Goal: Task Accomplishment & Management: Use online tool/utility

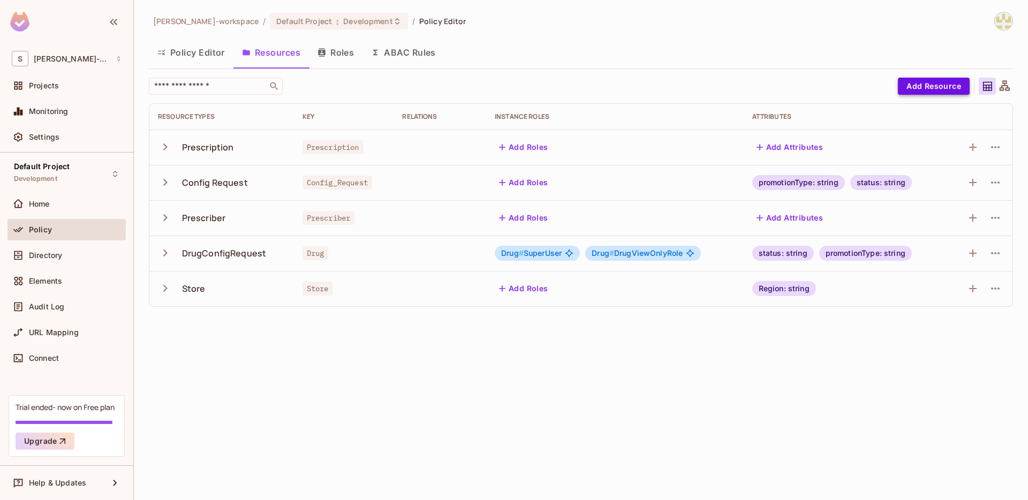
click at [915, 86] on button "Add Resource" at bounding box center [934, 86] width 72 height 17
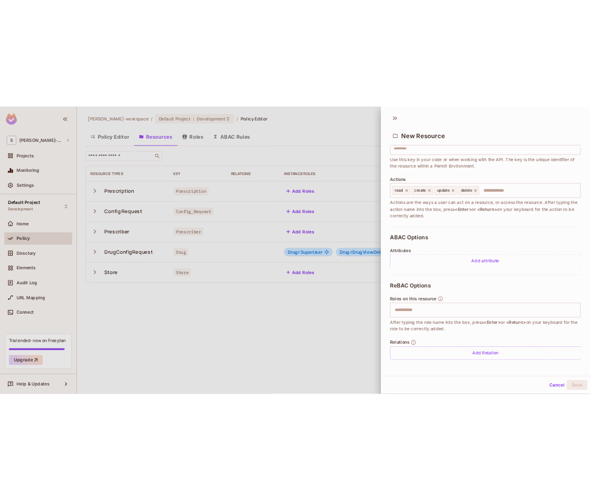
scroll to position [1, 0]
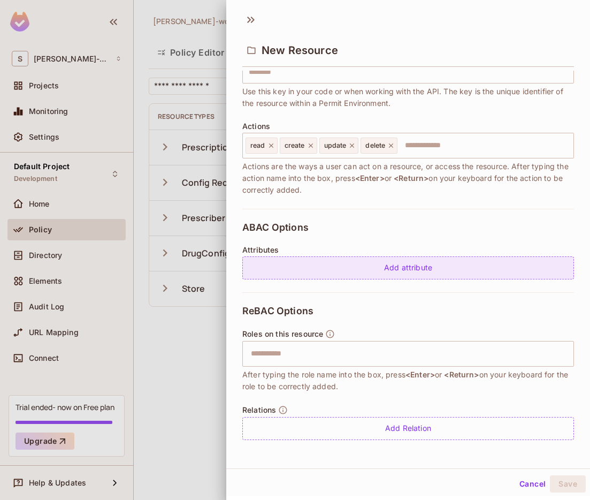
click at [277, 261] on div "Add attribute" at bounding box center [408, 267] width 332 height 23
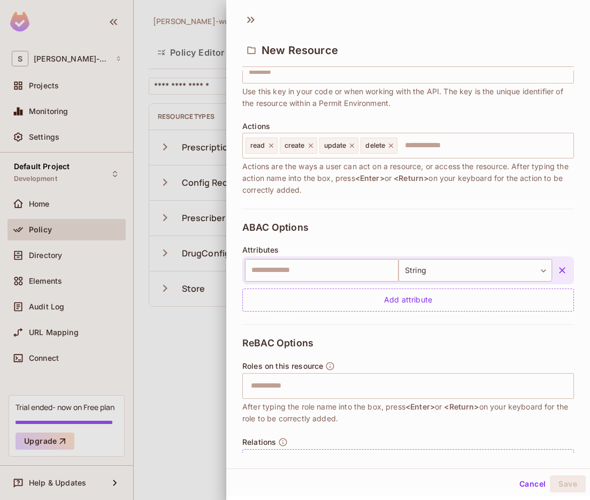
click at [561, 272] on icon "button" at bounding box center [562, 270] width 11 height 11
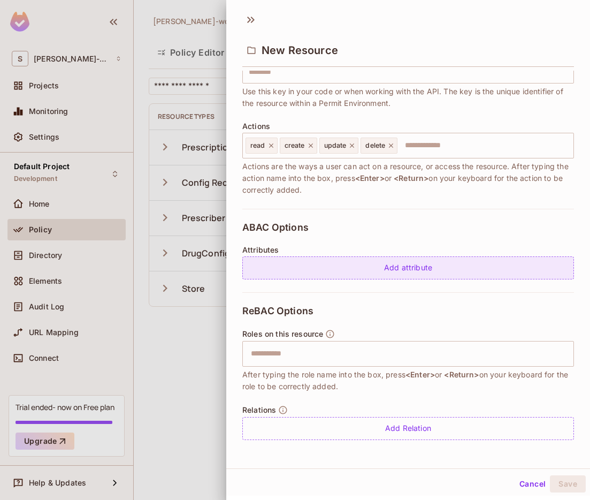
click at [443, 272] on div "Add attribute" at bounding box center [408, 267] width 332 height 23
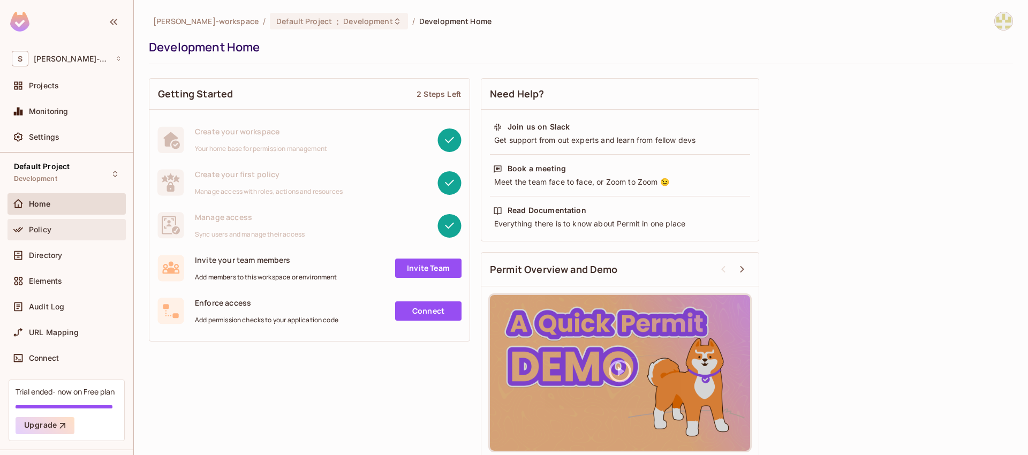
click at [63, 233] on div "Policy" at bounding box center [75, 229] width 93 height 9
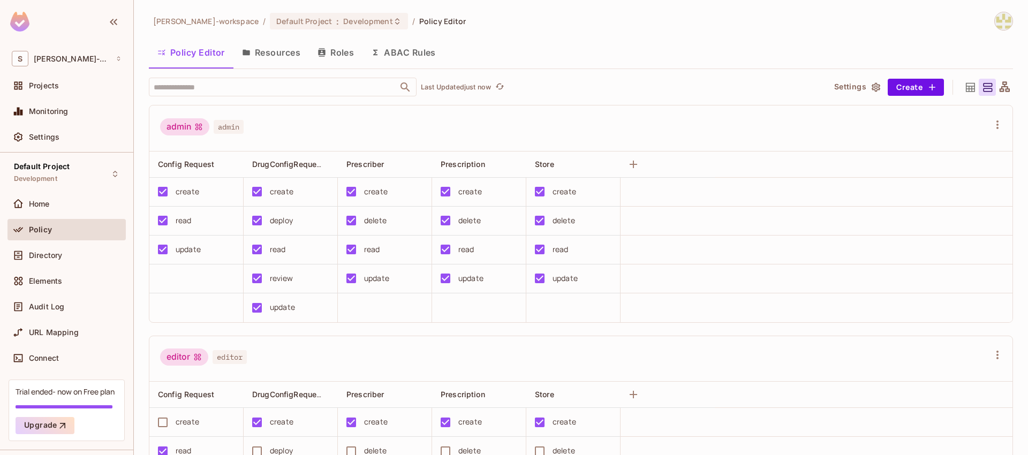
click at [283, 56] on button "Resources" at bounding box center [270, 52] width 75 height 27
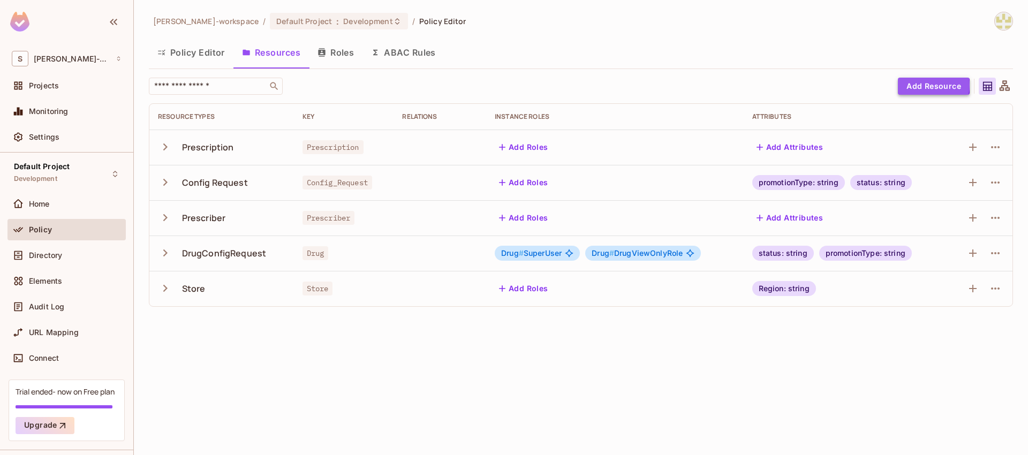
click at [927, 85] on button "Add Resource" at bounding box center [934, 86] width 72 height 17
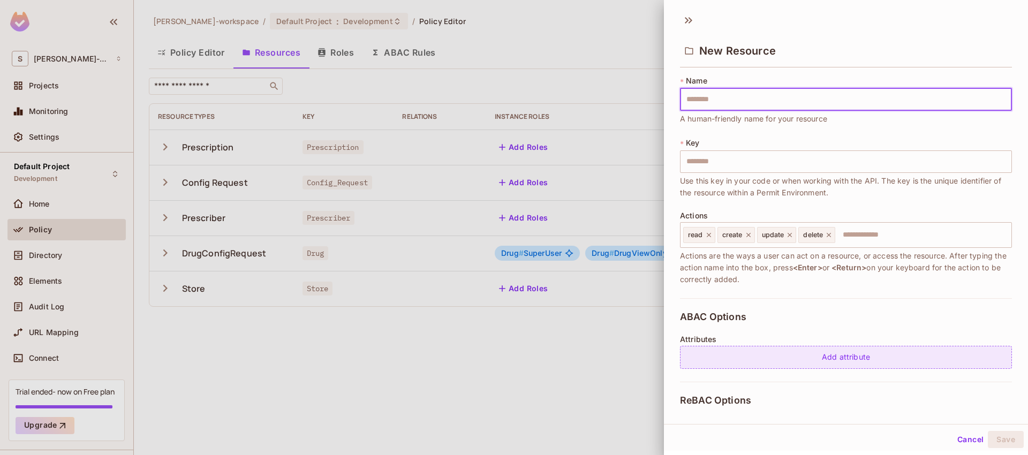
click at [855, 366] on div "Add attribute" at bounding box center [846, 357] width 332 height 23
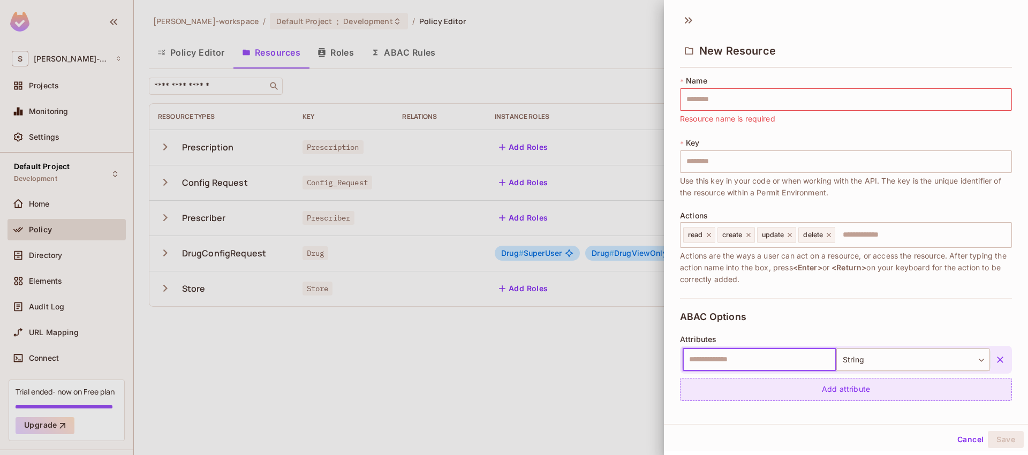
click at [854, 390] on div "Add attribute" at bounding box center [846, 389] width 332 height 23
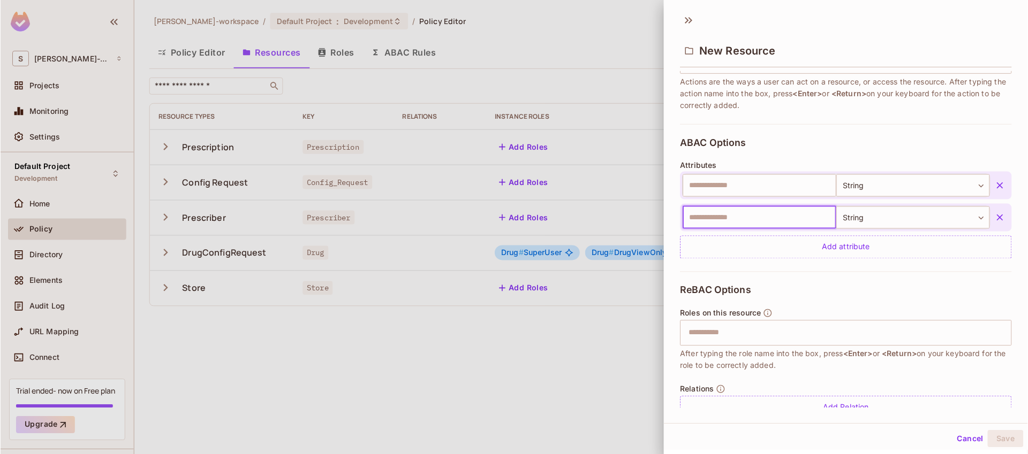
scroll to position [180, 0]
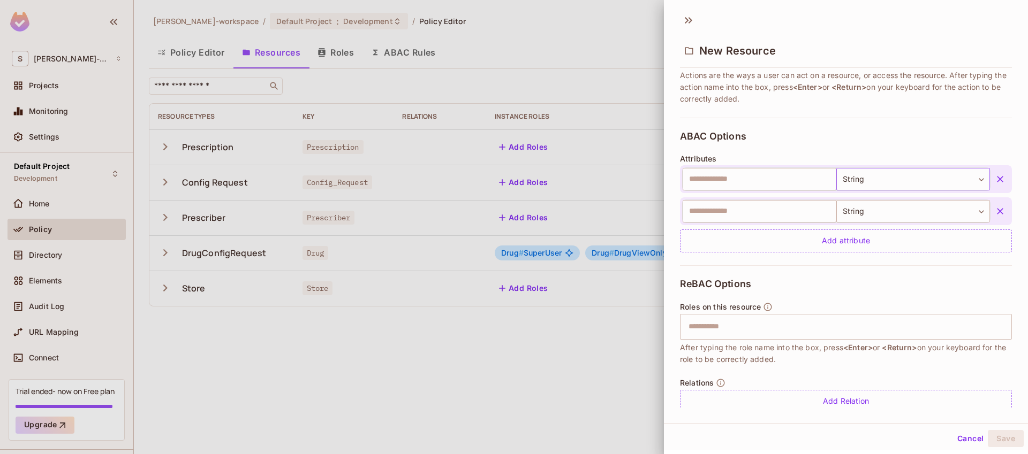
click at [926, 176] on body "S shikhil-workspace Projects Monitoring Settings Default Project Development Ho…" at bounding box center [514, 227] width 1028 height 454
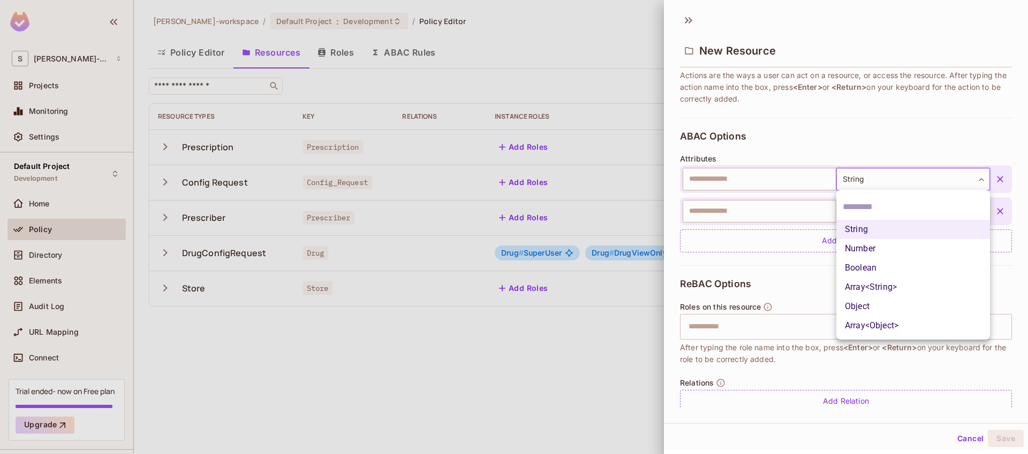
click at [926, 176] on div at bounding box center [514, 227] width 1028 height 454
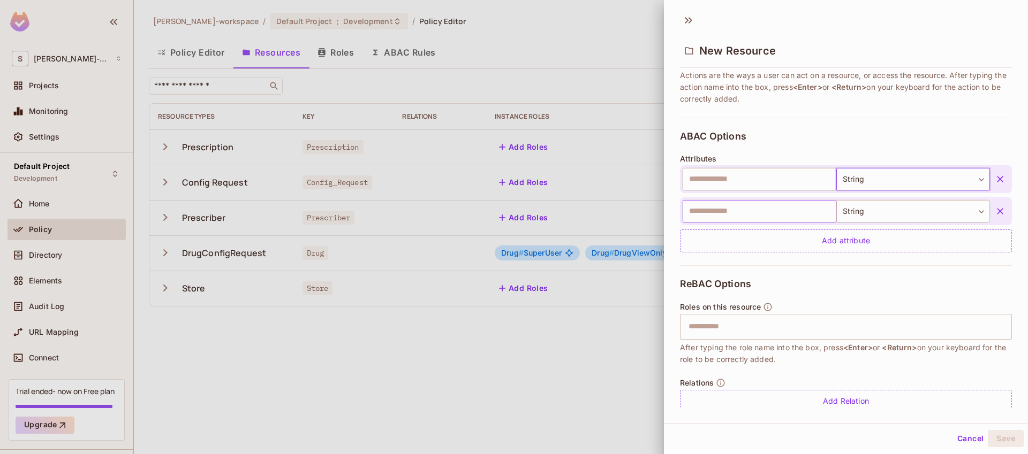
click at [799, 205] on input "text" at bounding box center [759, 211] width 154 height 22
click at [879, 207] on body "S shikhil-workspace Projects Monitoring Settings Default Project Development Ho…" at bounding box center [514, 227] width 1028 height 454
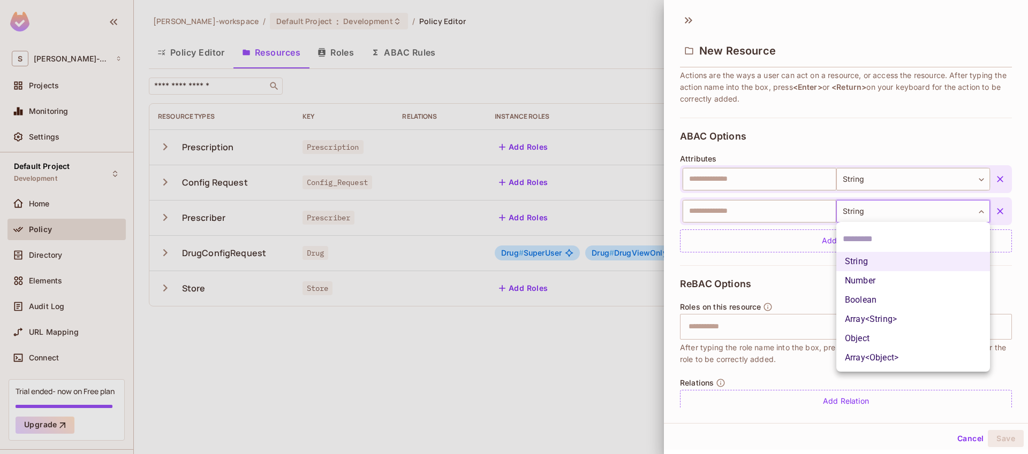
click at [879, 207] on div at bounding box center [514, 227] width 1028 height 454
